Goal: Information Seeking & Learning: Learn about a topic

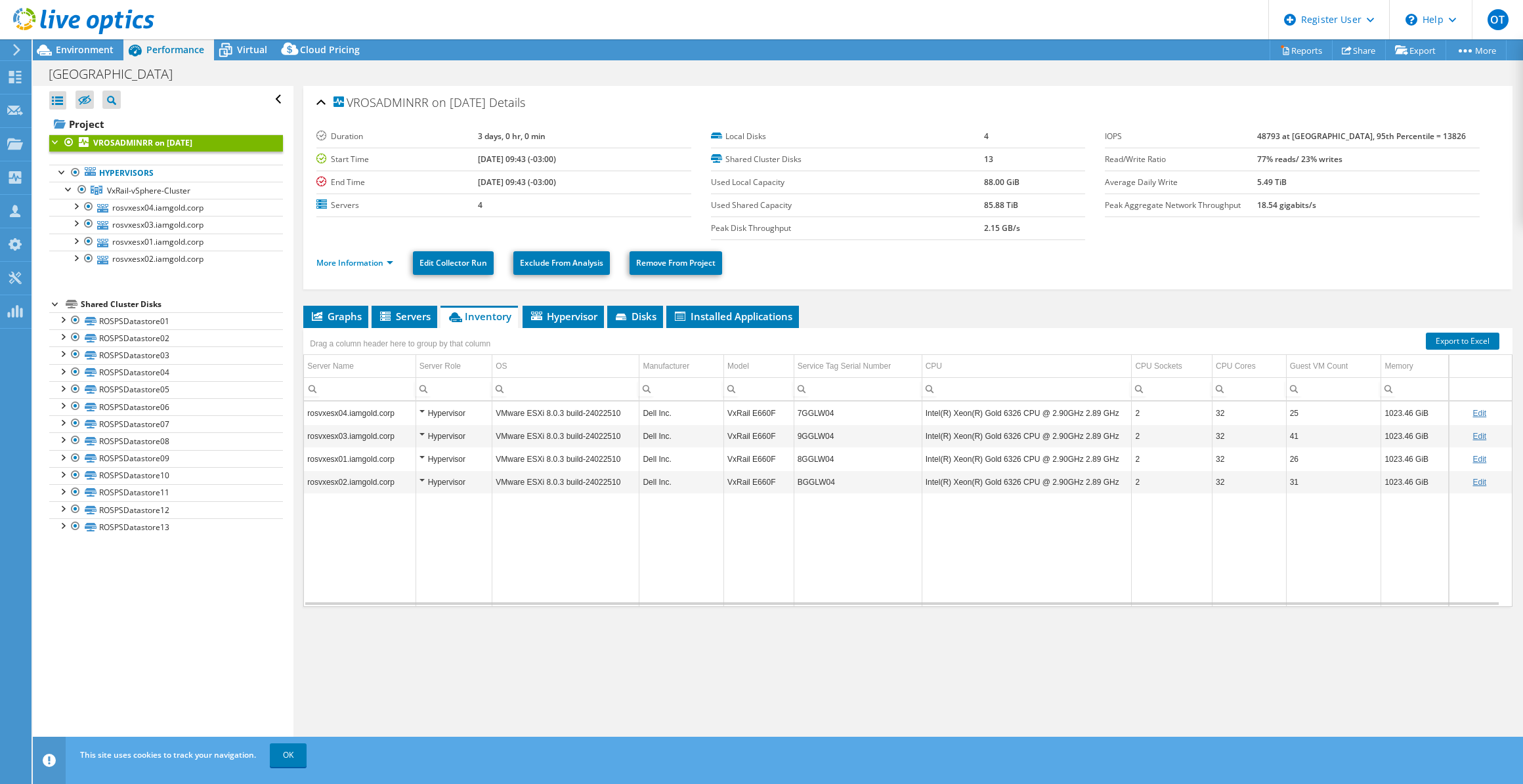
select select "USD"
click at [751, 310] on span "Installed Applications" at bounding box center [733, 317] width 120 height 13
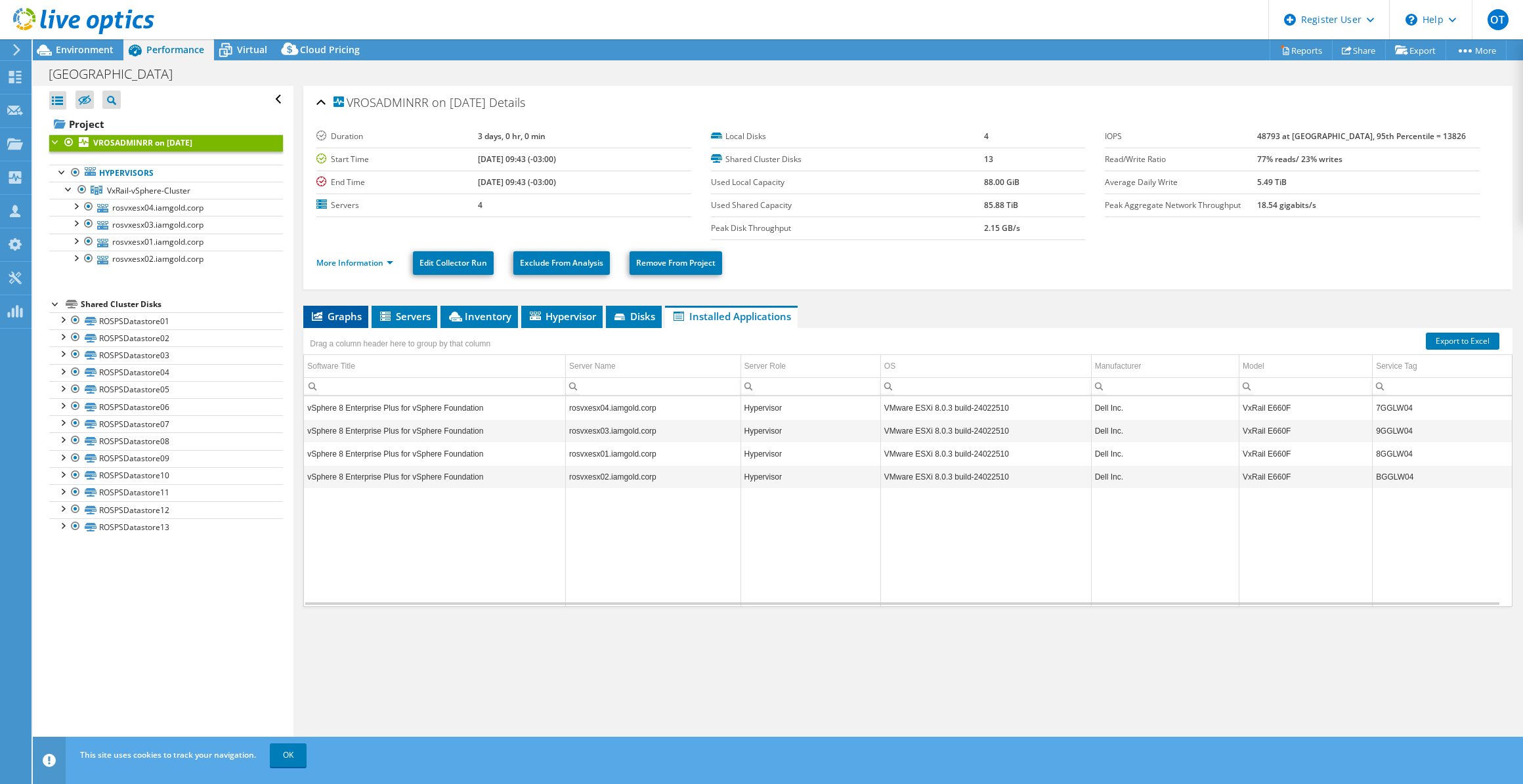
click at [343, 314] on span "Graphs" at bounding box center [336, 317] width 51 height 13
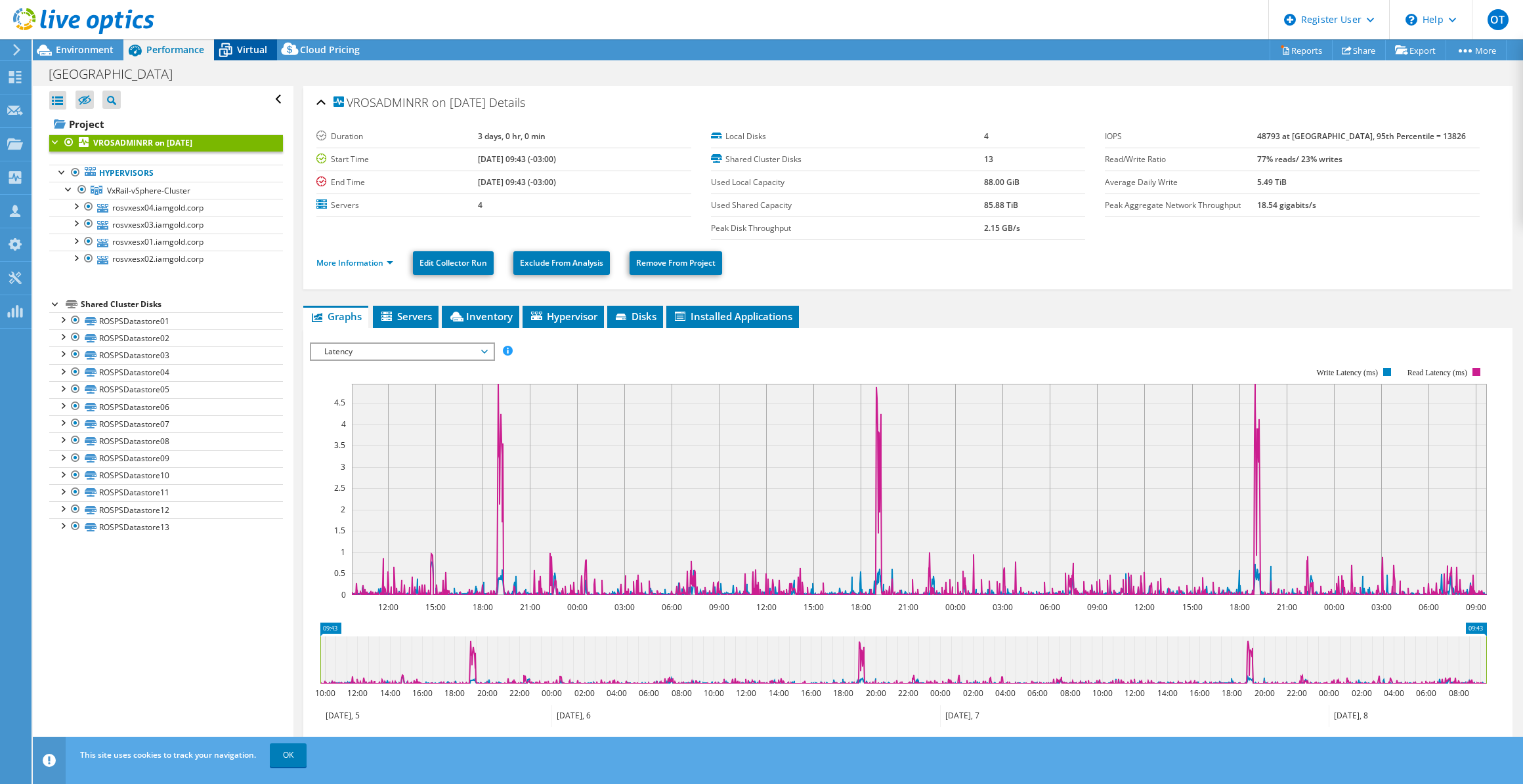
click at [250, 46] on span "Virtual" at bounding box center [252, 49] width 30 height 12
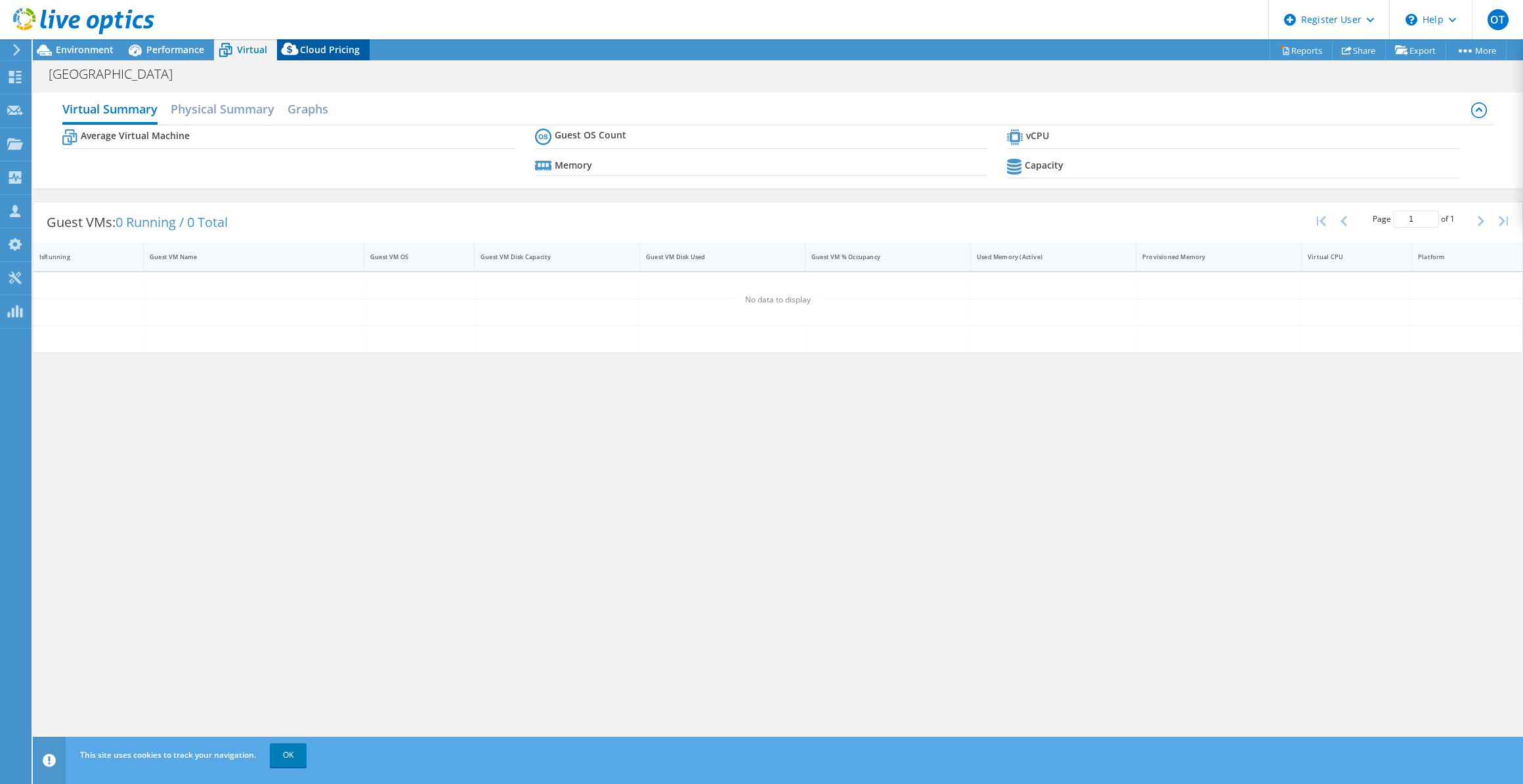
click at [304, 49] on span "Cloud Pricing" at bounding box center [330, 49] width 60 height 12
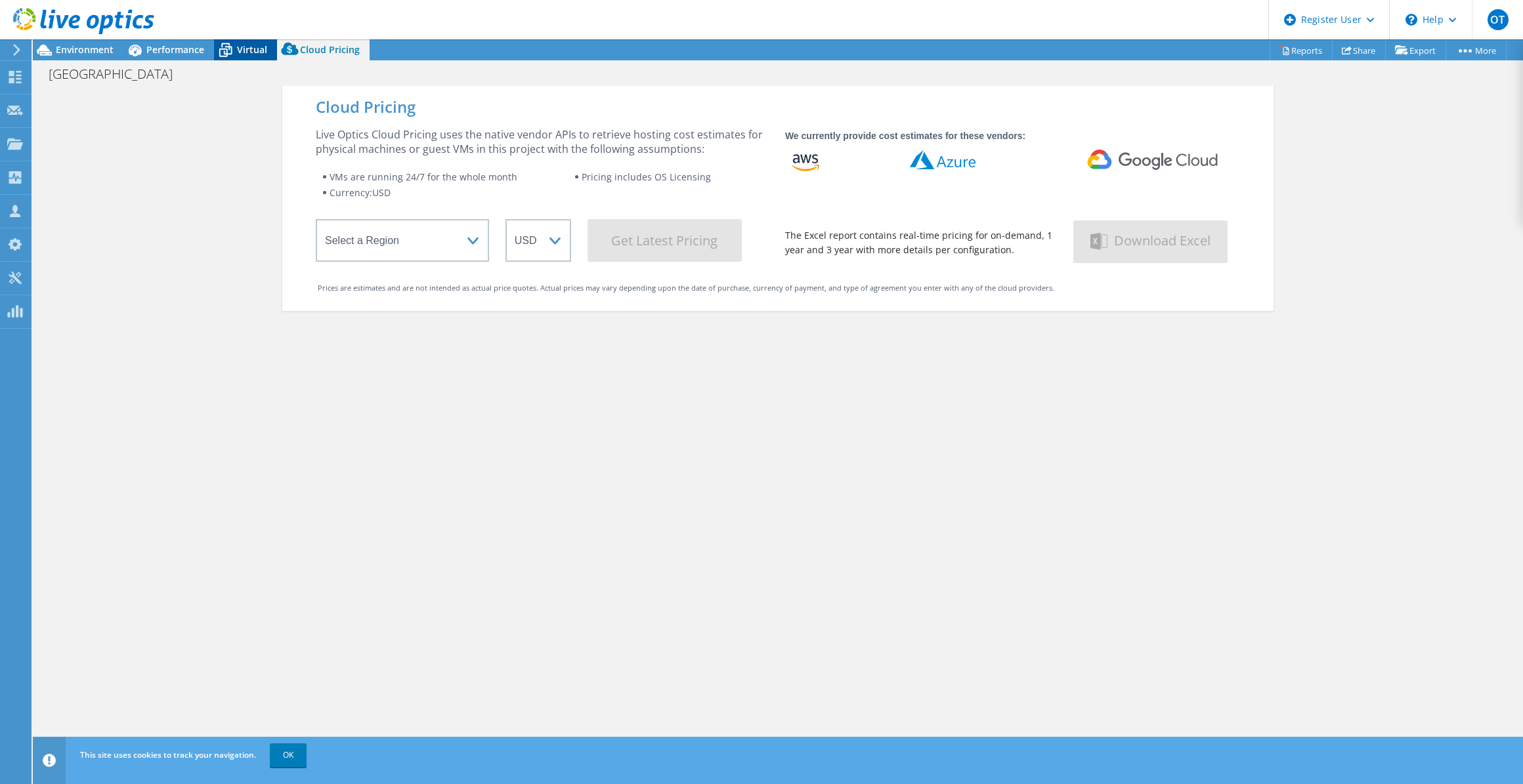
click at [246, 53] on span "Virtual" at bounding box center [252, 49] width 30 height 12
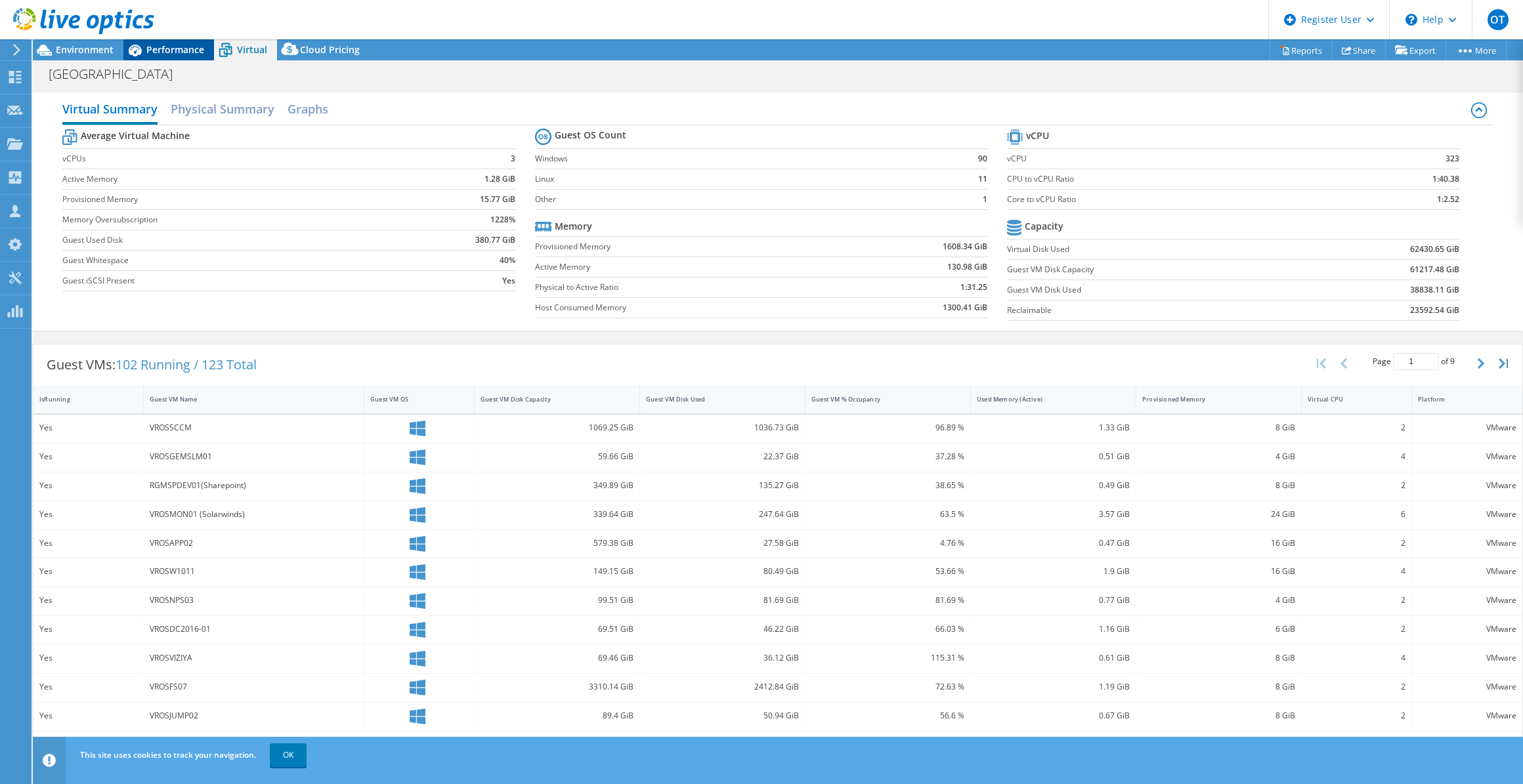
click at [165, 58] on div "Performance" at bounding box center [168, 50] width 91 height 21
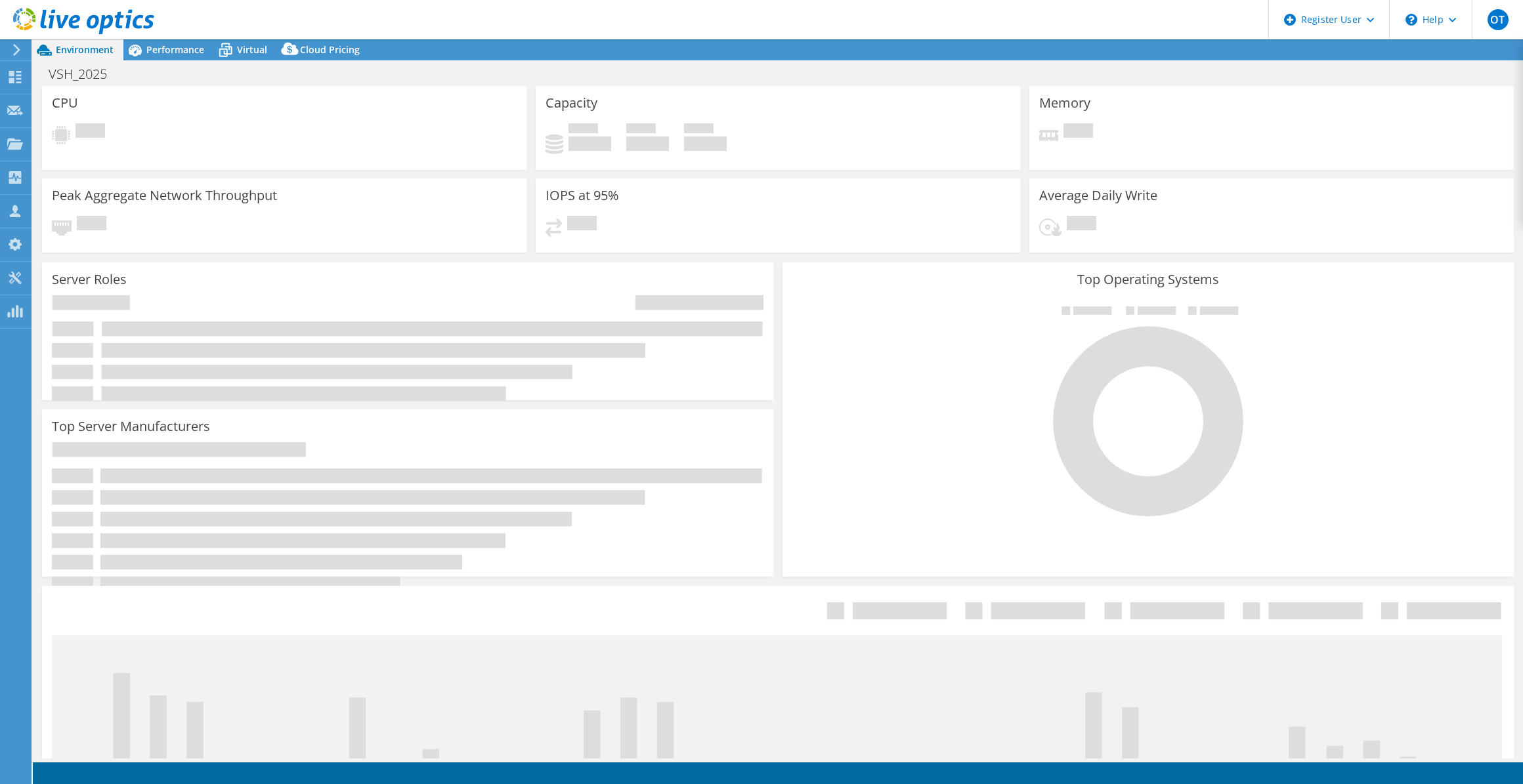
select select "USD"
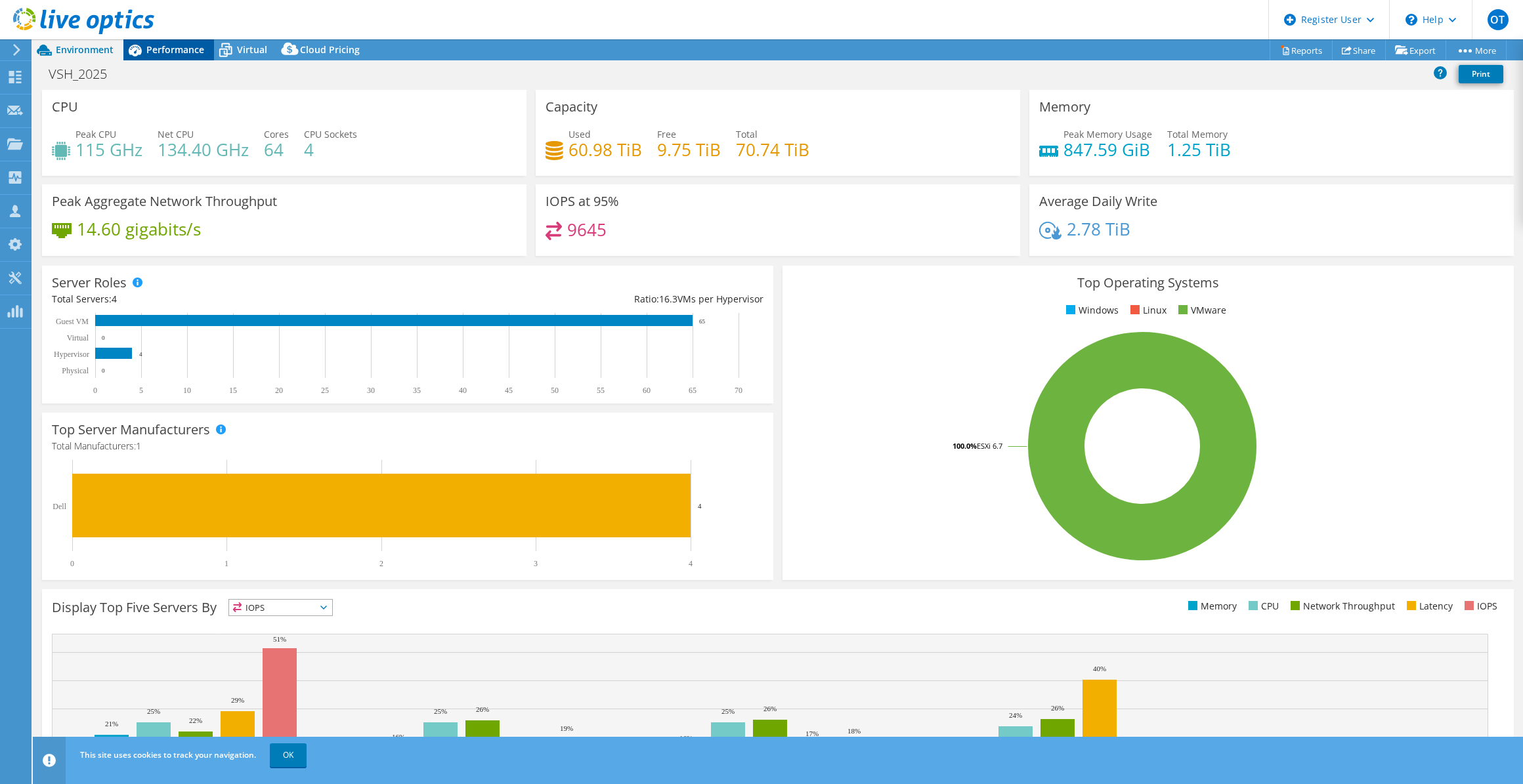
click at [167, 46] on span "Performance" at bounding box center [176, 49] width 58 height 12
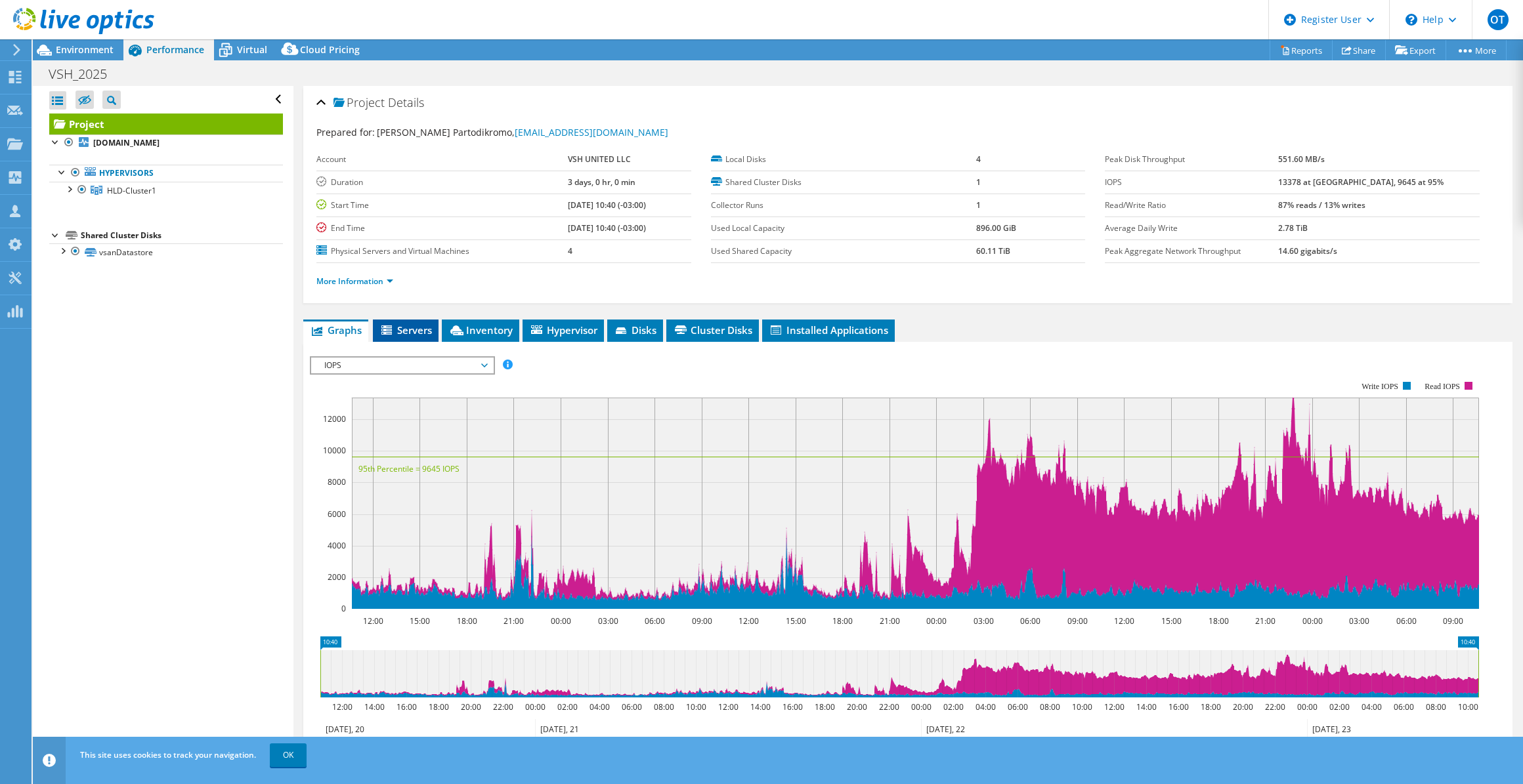
click at [395, 325] on span "Servers" at bounding box center [406, 330] width 52 height 13
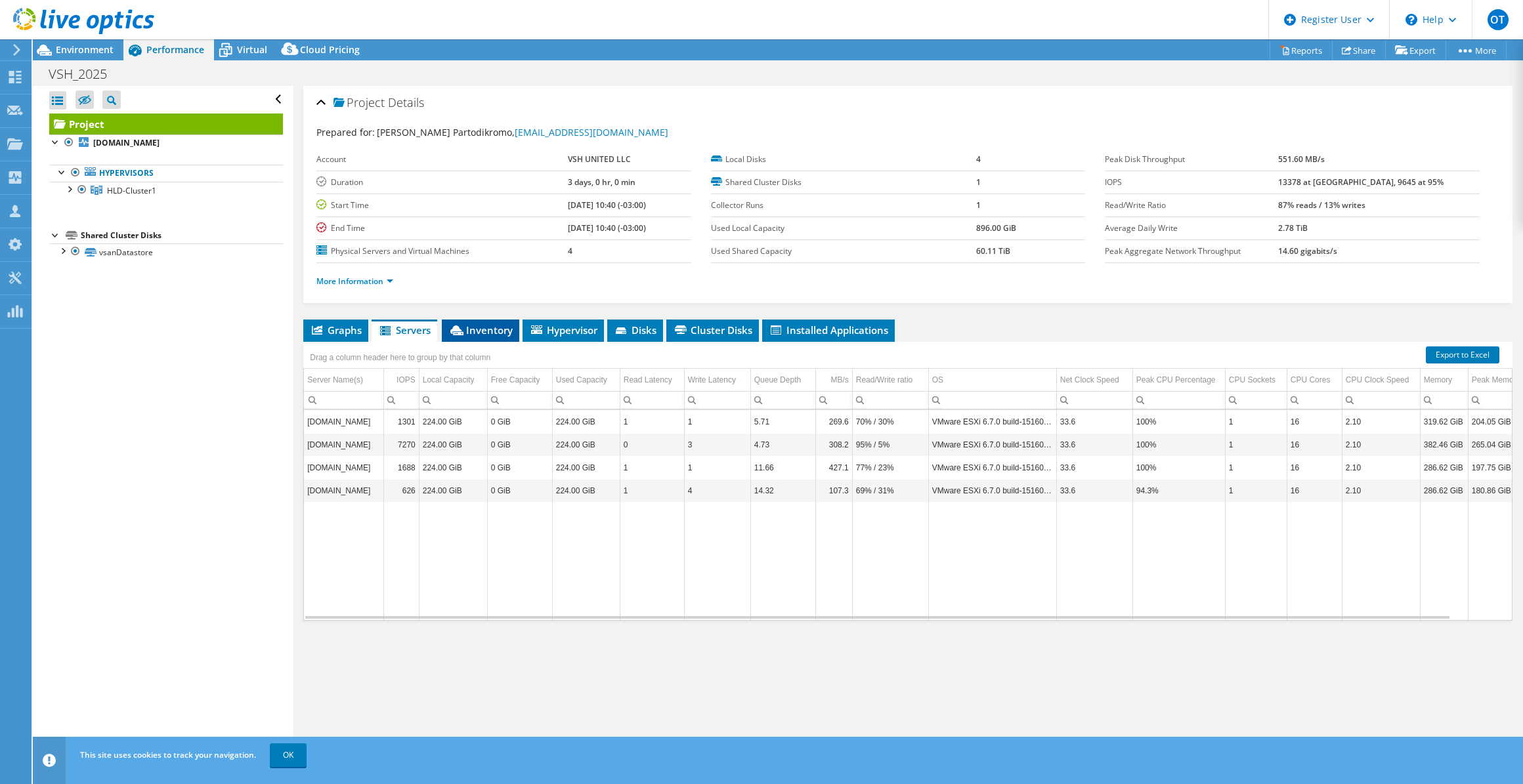
click at [494, 329] on span "Inventory" at bounding box center [481, 330] width 65 height 13
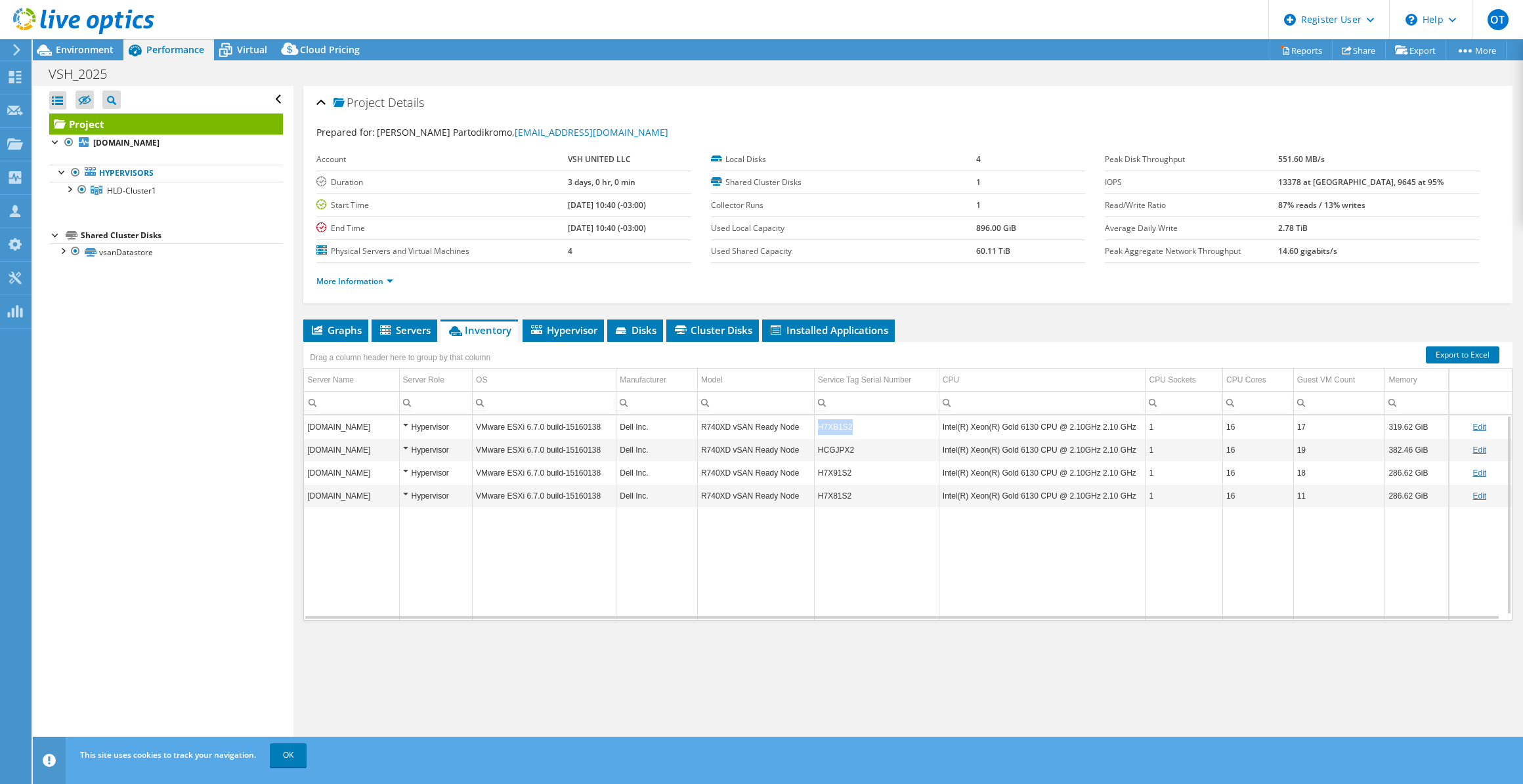
drag, startPoint x: 866, startPoint y: 422, endPoint x: 813, endPoint y: 425, distance: 53.1
click at [814, 425] on td "H7XB1S2" at bounding box center [876, 427] width 124 height 23
